Goal: Task Accomplishment & Management: Manage account settings

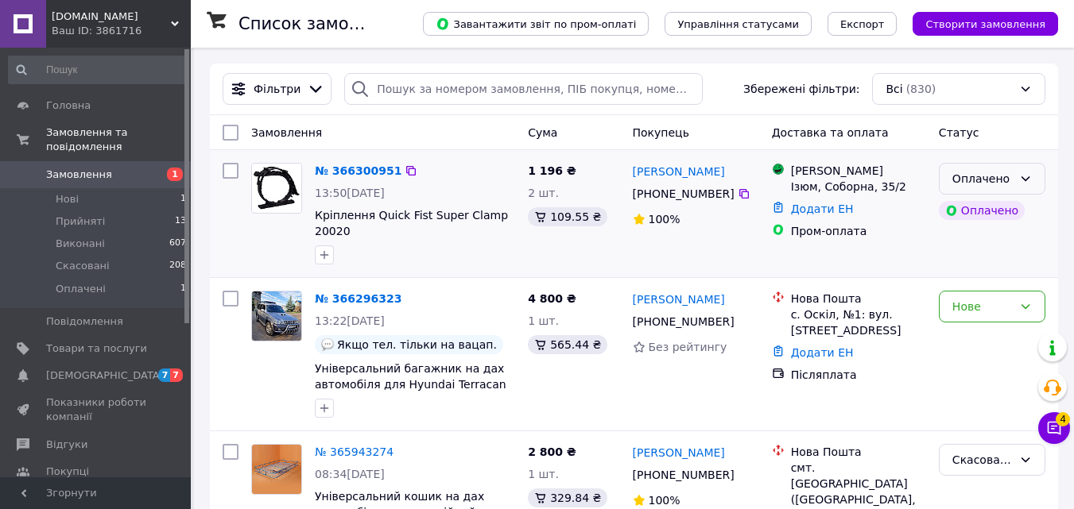
click at [1001, 186] on div "Оплачено" at bounding box center [982, 178] width 60 height 17
click at [994, 270] on li "Скасовано" at bounding box center [991, 271] width 105 height 29
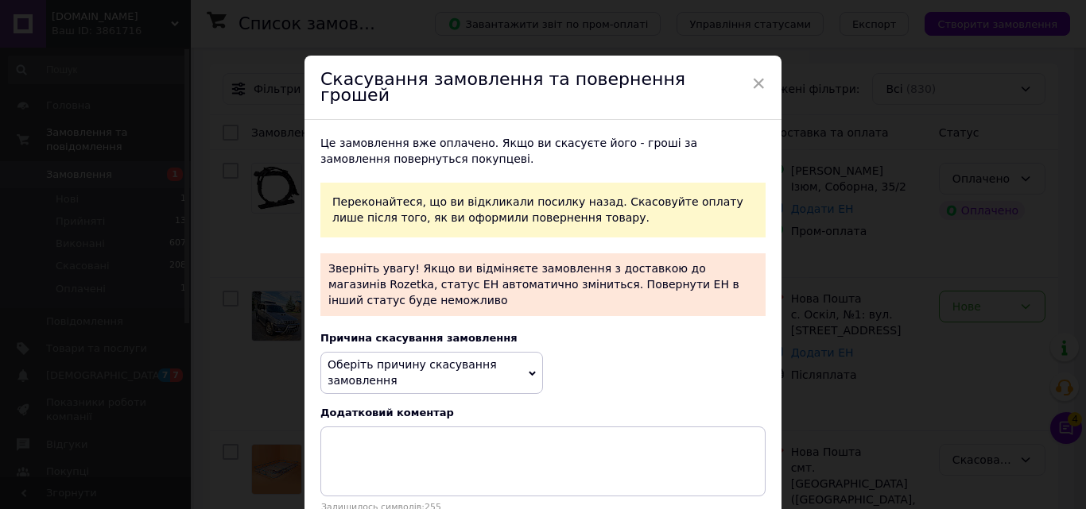
click at [504, 352] on span "Оберіть причину скасування замовлення" at bounding box center [431, 373] width 223 height 42
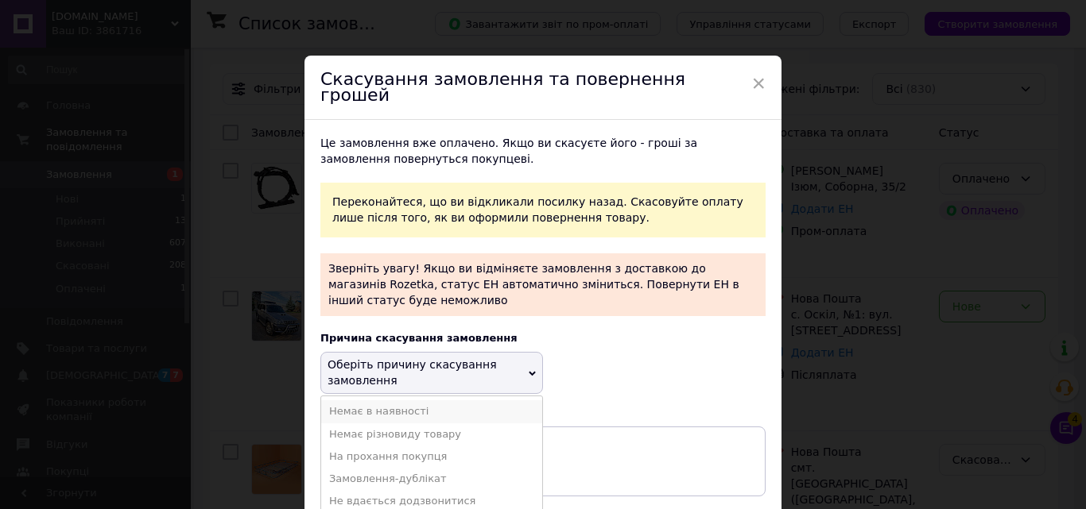
click at [416, 401] on li "Немає в наявності" at bounding box center [431, 412] width 221 height 22
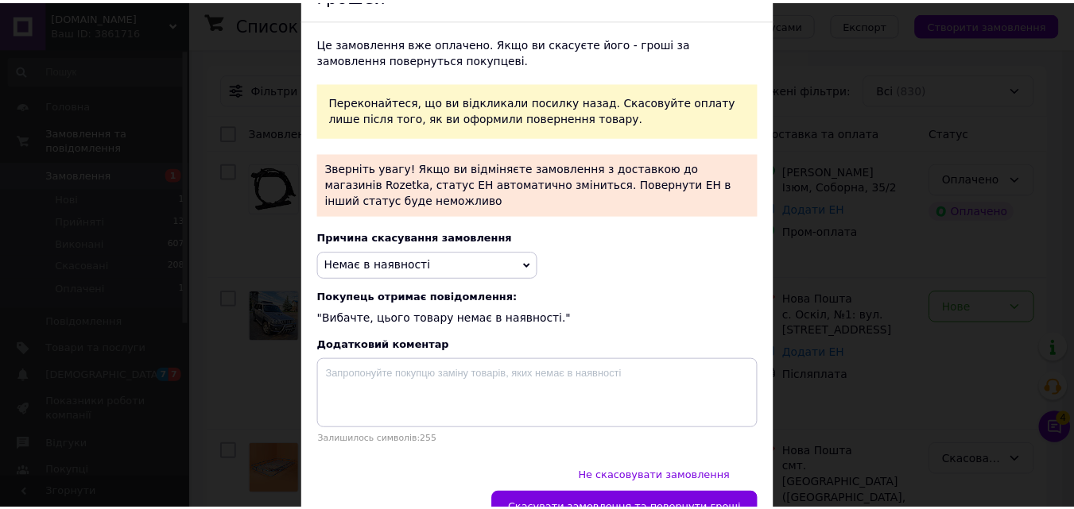
scroll to position [107, 0]
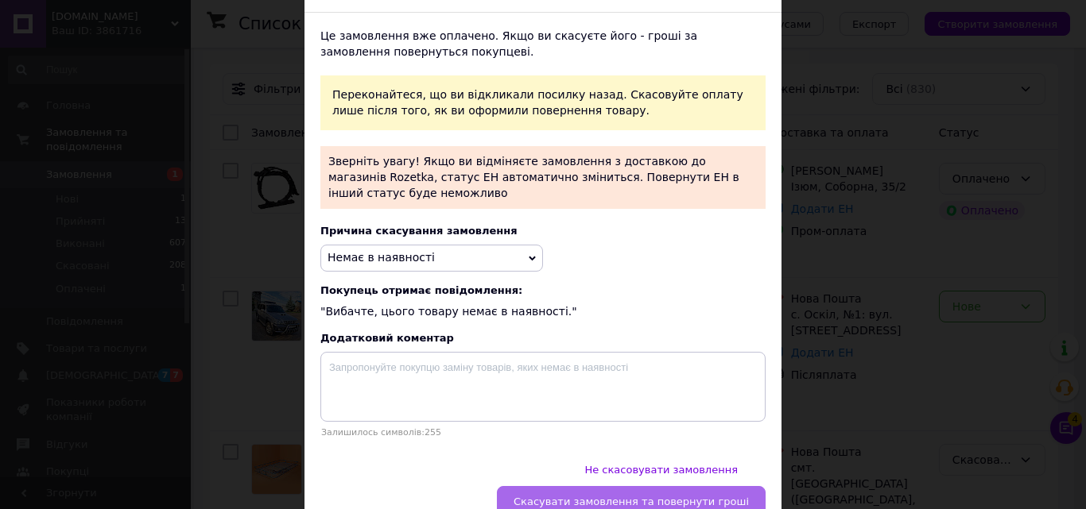
click at [580, 496] on span "Скасувати замовлення та повернути гроші" at bounding box center [630, 502] width 235 height 12
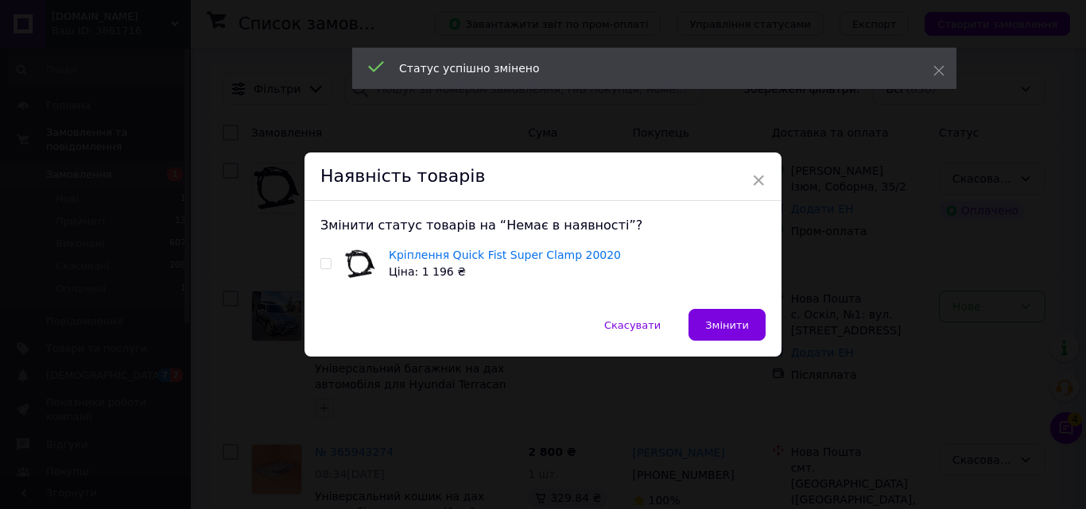
click at [324, 265] on input "checkbox" at bounding box center [325, 264] width 10 height 10
checkbox input "true"
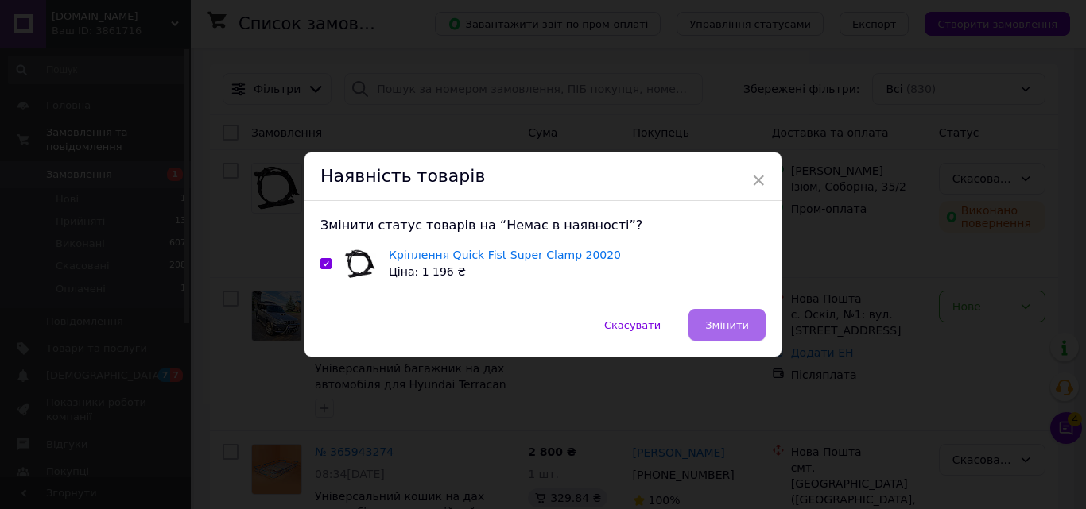
click at [725, 321] on span "Змінити" at bounding box center [727, 326] width 44 height 12
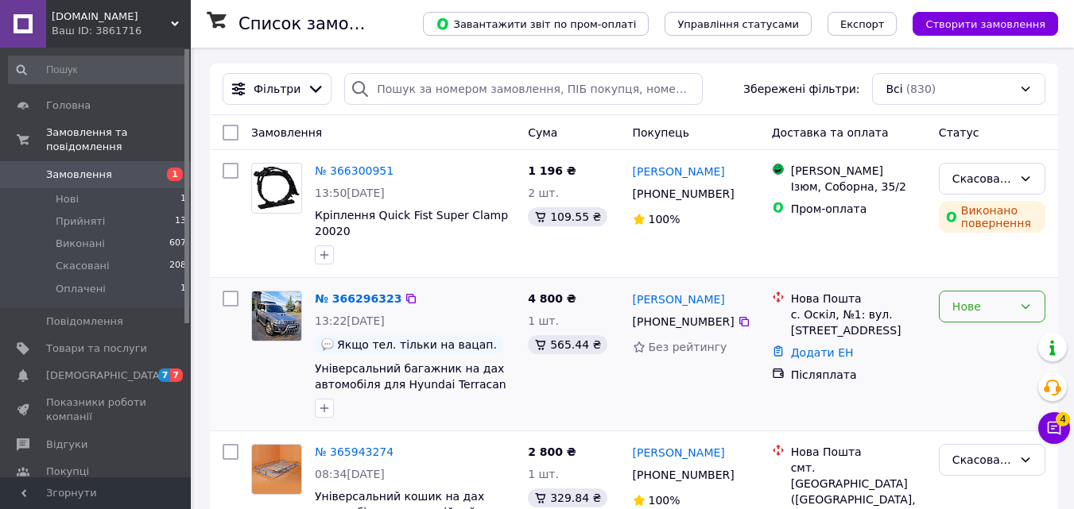
click at [982, 309] on div "Нове" at bounding box center [982, 306] width 60 height 17
click at [970, 344] on li "Прийнято" at bounding box center [991, 341] width 105 height 29
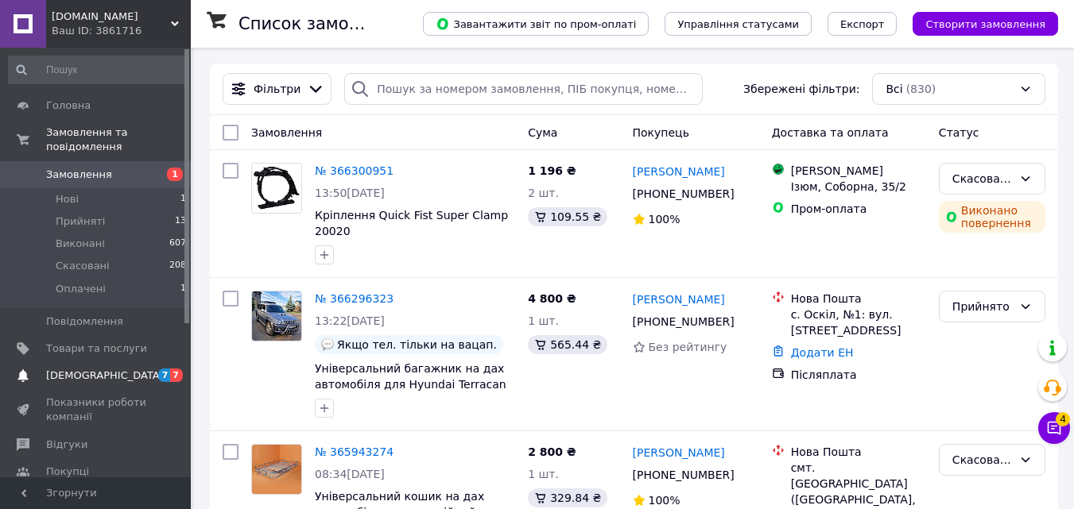
click at [121, 369] on span "[DEMOGRAPHIC_DATA]" at bounding box center [96, 376] width 101 height 14
